Goal: Task Accomplishment & Management: Manage account settings

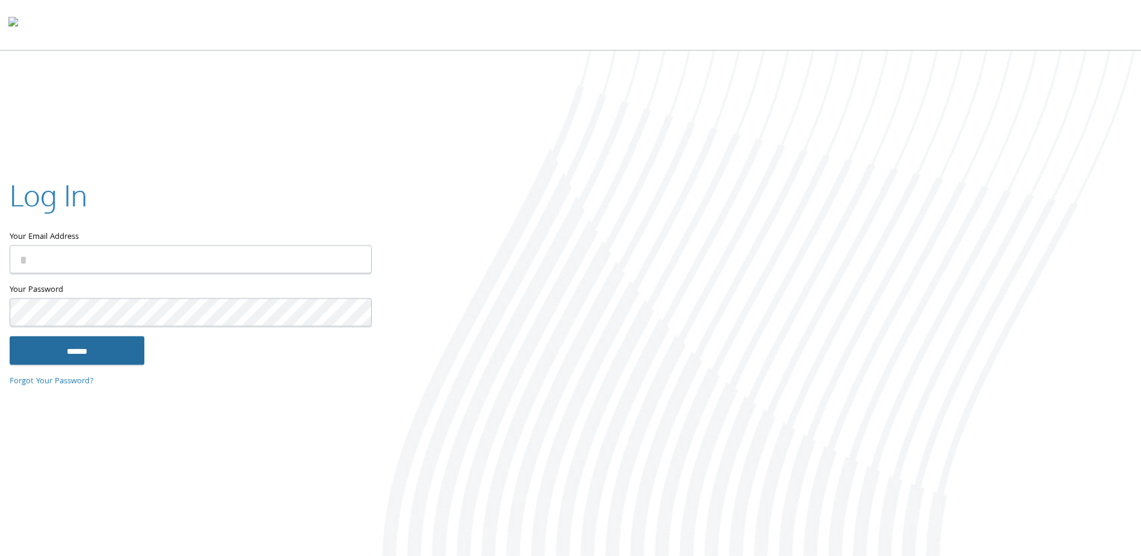
type input "**********"
click at [111, 354] on input "******" at bounding box center [77, 350] width 135 height 29
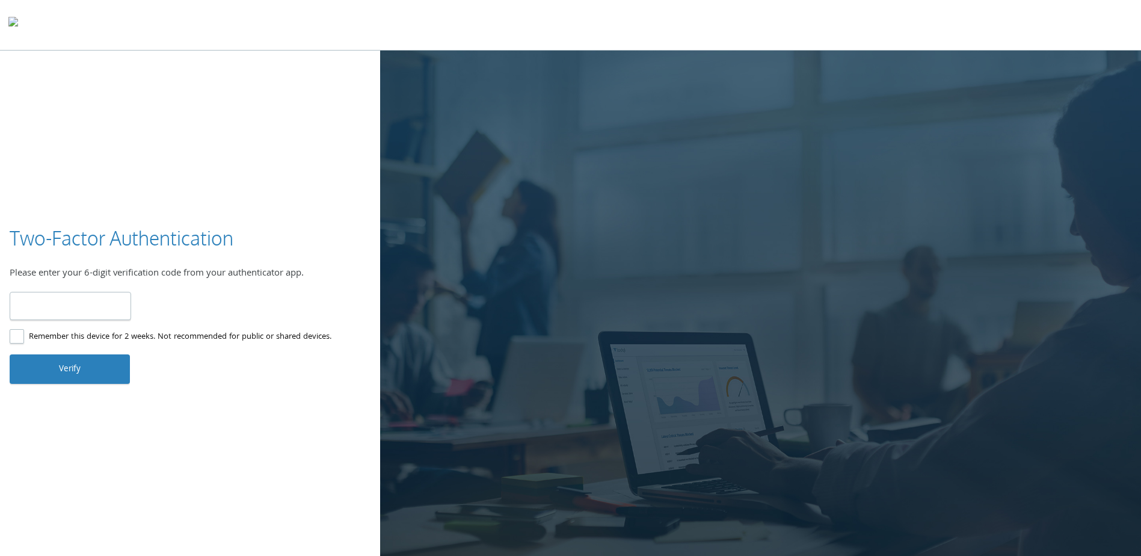
type input "******"
